Goal: Information Seeking & Learning: Check status

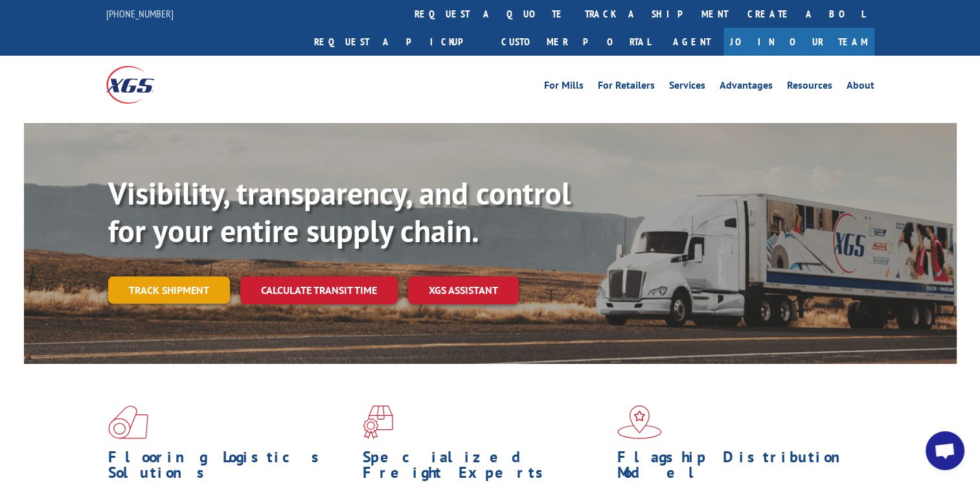
click at [217, 276] on link "Track shipment" at bounding box center [169, 289] width 122 height 27
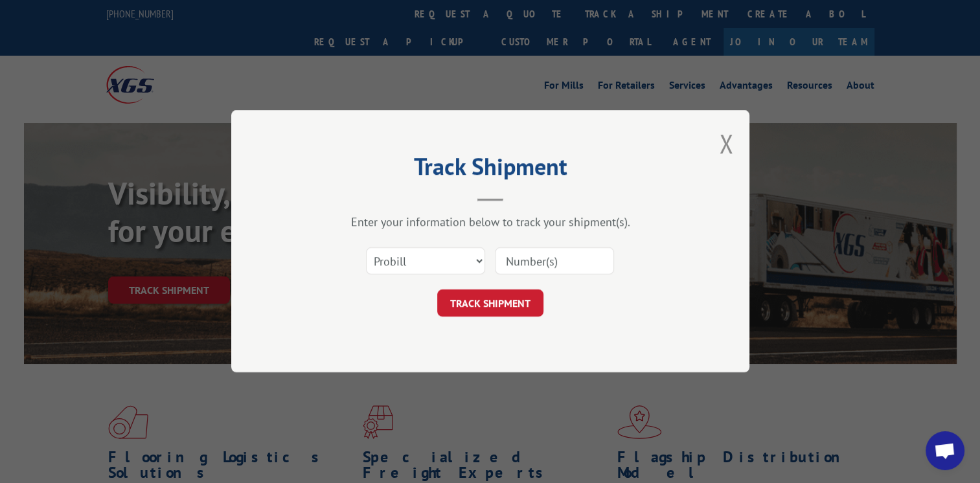
click at [526, 256] on input at bounding box center [554, 261] width 119 height 27
type input "17271357"
click button "TRACK SHIPMENT" at bounding box center [490, 303] width 106 height 27
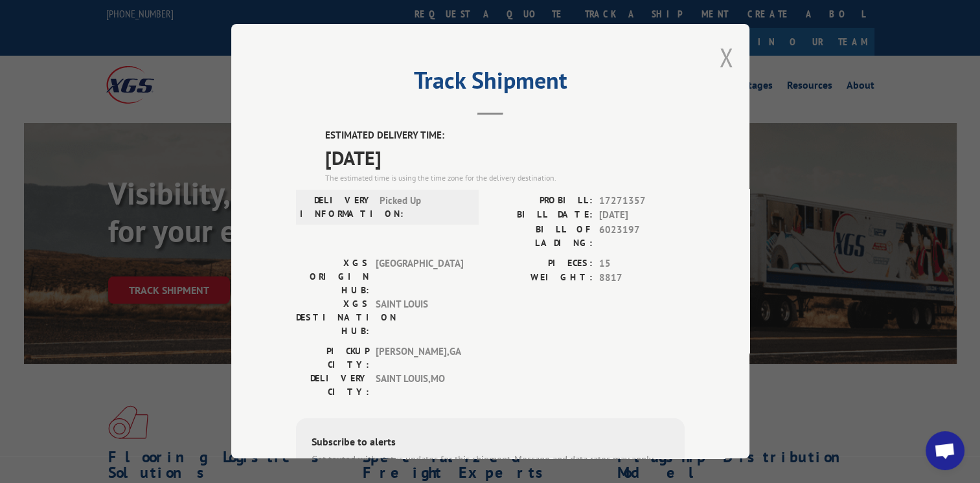
click at [726, 58] on button "Close modal" at bounding box center [726, 57] width 14 height 34
